Goal: Task Accomplishment & Management: Use online tool/utility

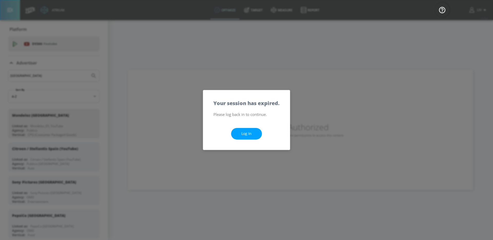
scroll to position [44, 0]
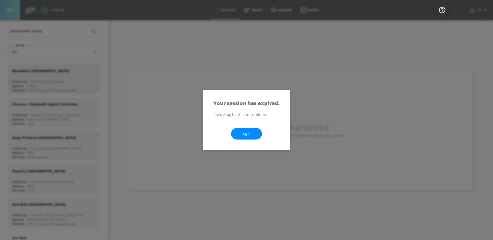
click at [238, 135] on link "Log In" at bounding box center [246, 134] width 31 height 12
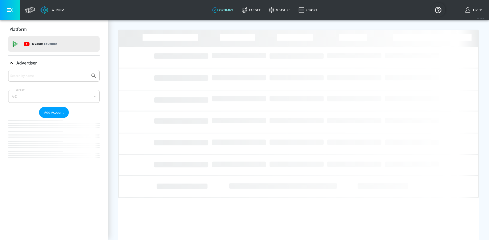
click at [85, 77] on input "Search by name" at bounding box center [49, 75] width 78 height 7
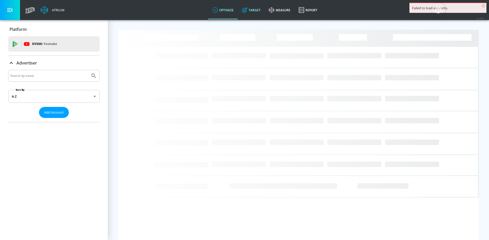
click at [255, 11] on link "Target" at bounding box center [251, 10] width 27 height 18
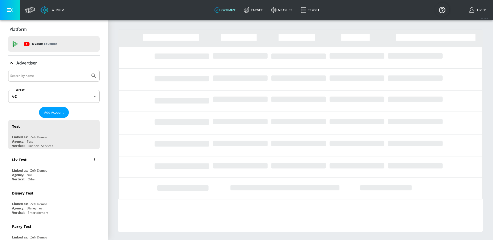
click at [58, 168] on div "Linked as: Zefr Demos" at bounding box center [55, 170] width 86 height 4
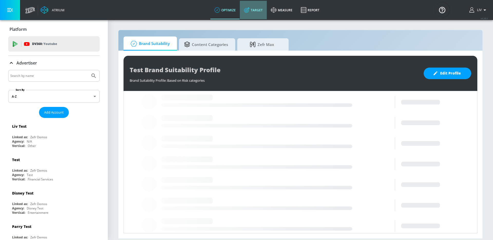
click at [255, 8] on link "Target" at bounding box center [253, 10] width 27 height 18
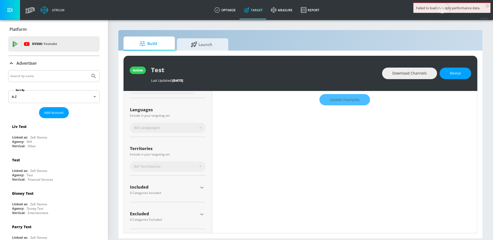
type input "0.71"
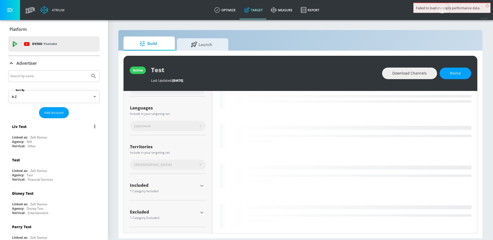
click at [70, 134] on div "Liv Test Linked as: Zefr Demos Agency: N/A Vertical: Other" at bounding box center [53, 134] width 91 height 29
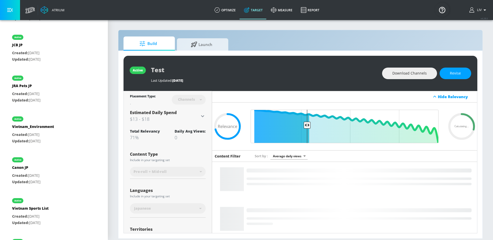
scroll to position [84, 0]
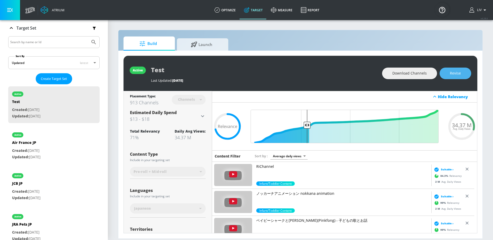
click at [449, 75] on button "Revise" at bounding box center [455, 73] width 32 height 12
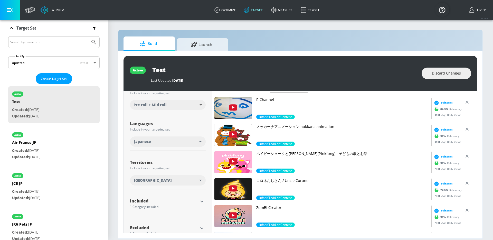
scroll to position [81, 0]
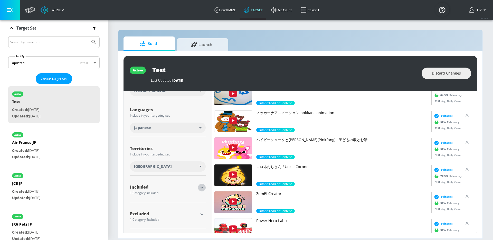
click at [200, 188] on icon "button" at bounding box center [202, 187] width 6 height 6
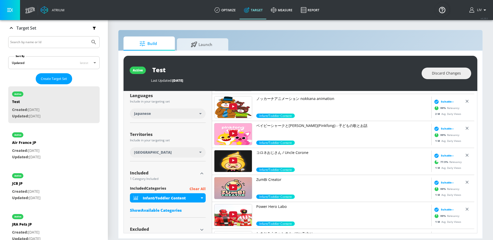
scroll to position [110, 0]
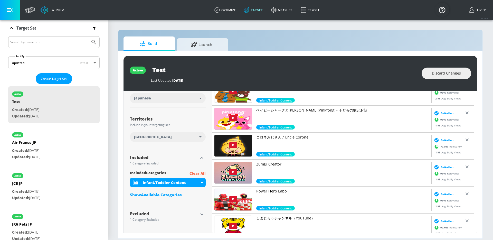
click at [169, 199] on div "included Categories Clear All Infant/Toddler Content Show Available Categories" at bounding box center [168, 185] width 76 height 30
click at [170, 197] on div "Show Available Categories" at bounding box center [168, 194] width 76 height 5
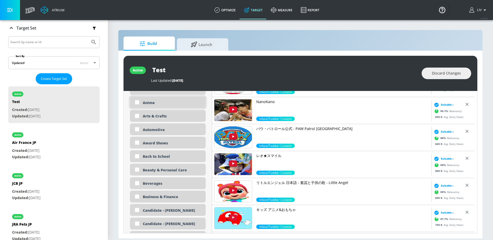
scroll to position [207, 0]
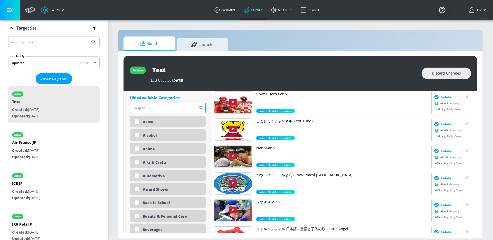
click at [158, 112] on input "Sort By" at bounding box center [164, 108] width 69 height 10
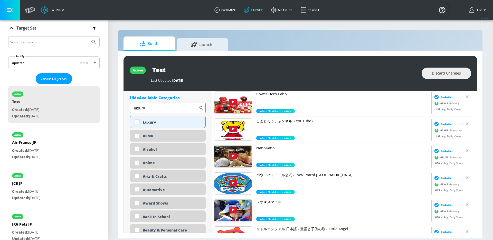
click at [154, 111] on input "luxury" at bounding box center [164, 108] width 69 height 10
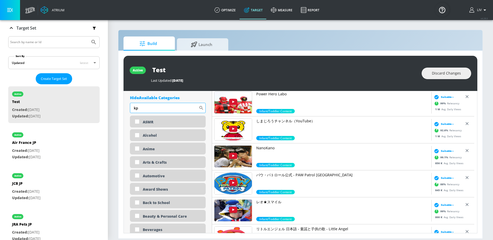
type input "k"
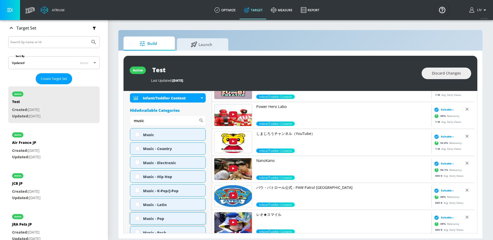
scroll to position [242, 0]
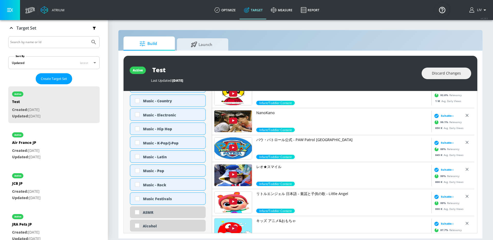
type input "music"
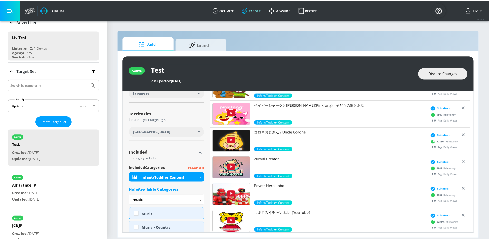
scroll to position [0, 0]
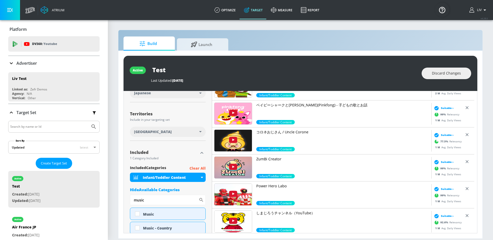
click at [52, 66] on div "Advertiser" at bounding box center [53, 63] width 91 height 14
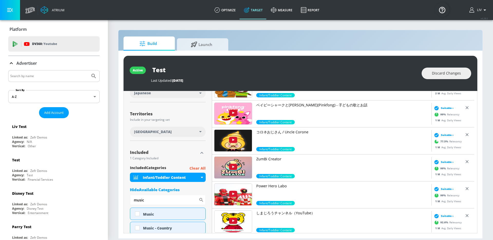
click at [57, 75] on input "Search by name" at bounding box center [49, 76] width 78 height 7
type input "diageo"
click at [88, 70] on button "Submit Search" at bounding box center [93, 75] width 11 height 11
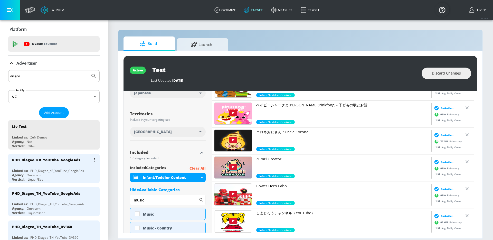
click at [67, 163] on div "PHD_Diageo_KR_YouTube_GoogleAds" at bounding box center [55, 159] width 86 height 12
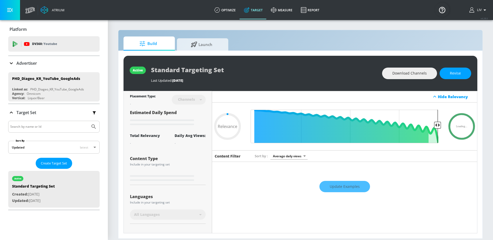
type input "0.05"
click at [216, 46] on span "Launch" at bounding box center [201, 43] width 39 height 12
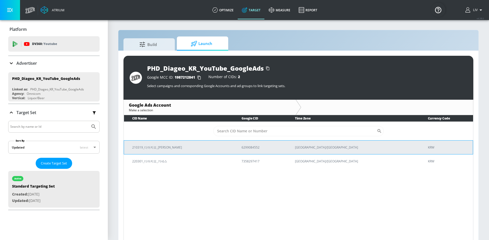
click at [283, 146] on p "6299084552" at bounding box center [261, 146] width 41 height 5
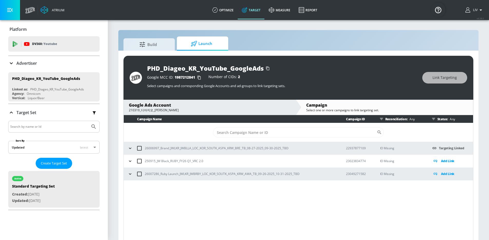
click at [289, 37] on div "Build Launch" at bounding box center [298, 43] width 350 height 14
click at [434, 174] on icon at bounding box center [435, 173] width 4 height 3
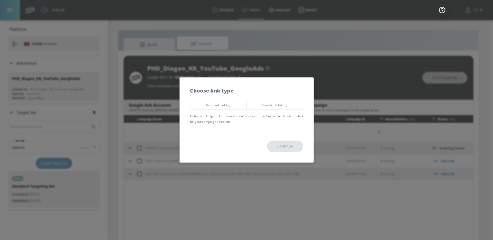
click at [283, 104] on span "Standard Linking" at bounding box center [274, 104] width 49 height 5
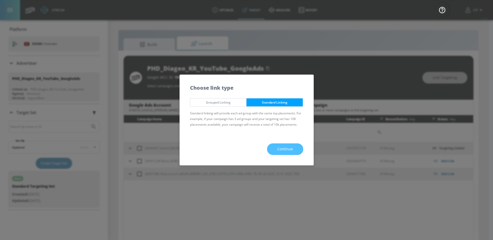
click at [282, 151] on span "Continue" at bounding box center [285, 149] width 16 height 6
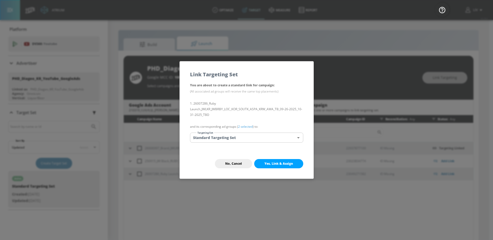
click at [270, 162] on span "Yes, Link & Assign" at bounding box center [278, 163] width 28 height 4
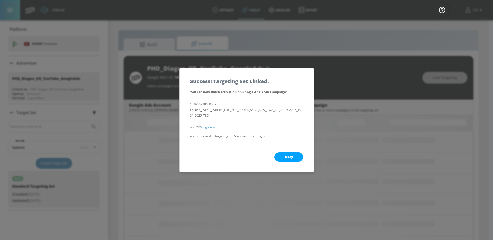
click at [283, 154] on button "Okay" at bounding box center [288, 156] width 29 height 9
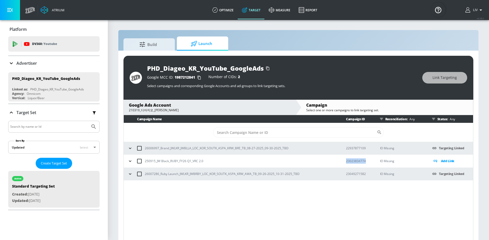
copy p "23023834774"
click at [235, 109] on div "210319_디아지오_[PERSON_NAME]" at bounding box center [210, 110] width 162 height 5
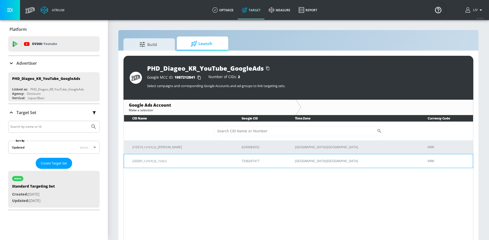
click at [184, 160] on p "220301_디아지오_기네스" at bounding box center [180, 160] width 97 height 5
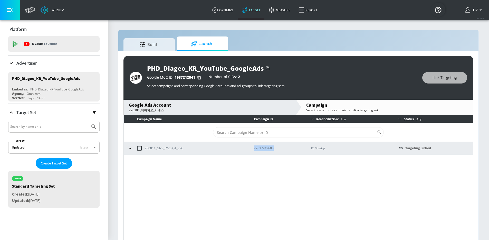
click at [198, 106] on div "Google Ads Account" at bounding box center [210, 105] width 162 height 6
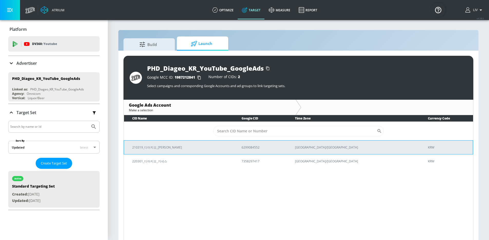
click at [234, 151] on td "210319_디아지오_[PERSON_NAME]" at bounding box center [179, 147] width 110 height 14
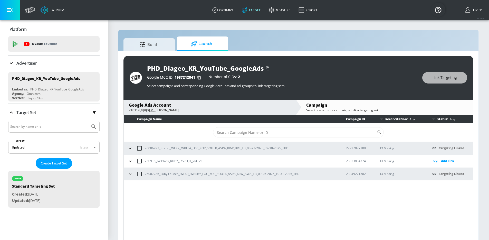
click at [167, 103] on div "Google Ads Account" at bounding box center [210, 105] width 162 height 6
